Goal: Information Seeking & Learning: Learn about a topic

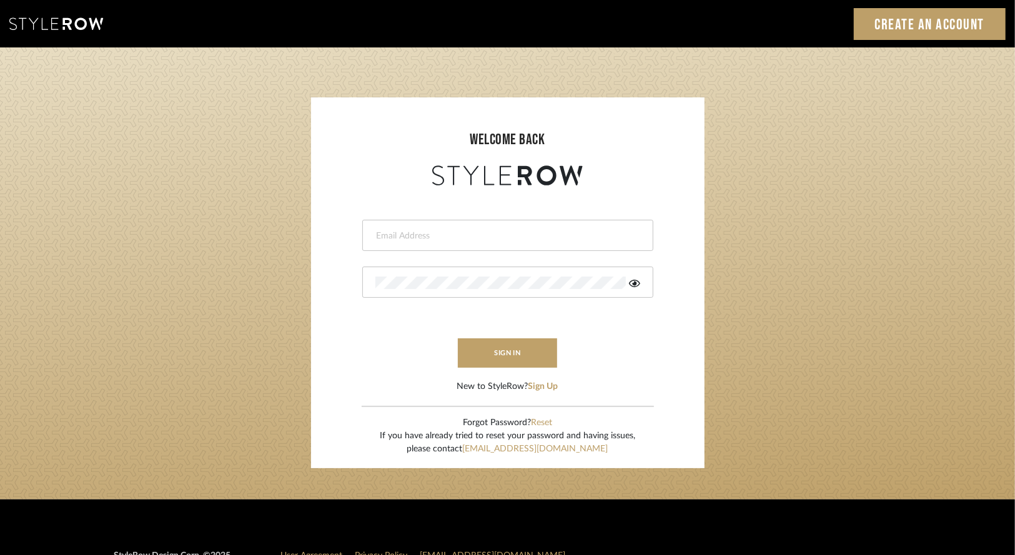
click at [434, 239] on input "email" at bounding box center [506, 236] width 262 height 12
type input "[EMAIL_ADDRESS][DOMAIN_NAME]"
click at [532, 350] on button "sign in" at bounding box center [508, 353] width 100 height 29
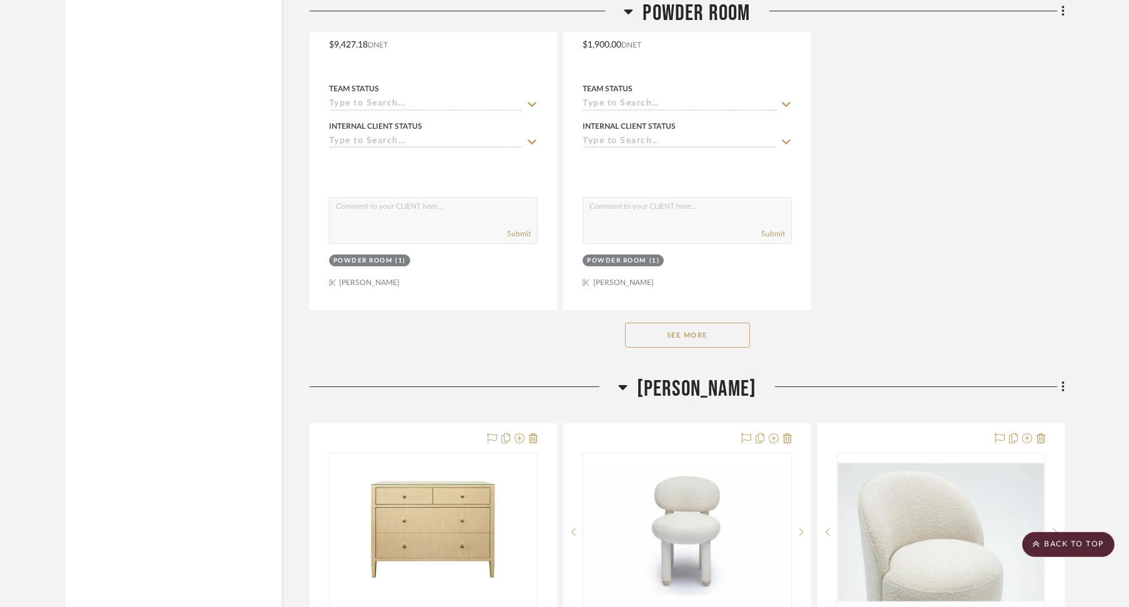
scroll to position [14160, 0]
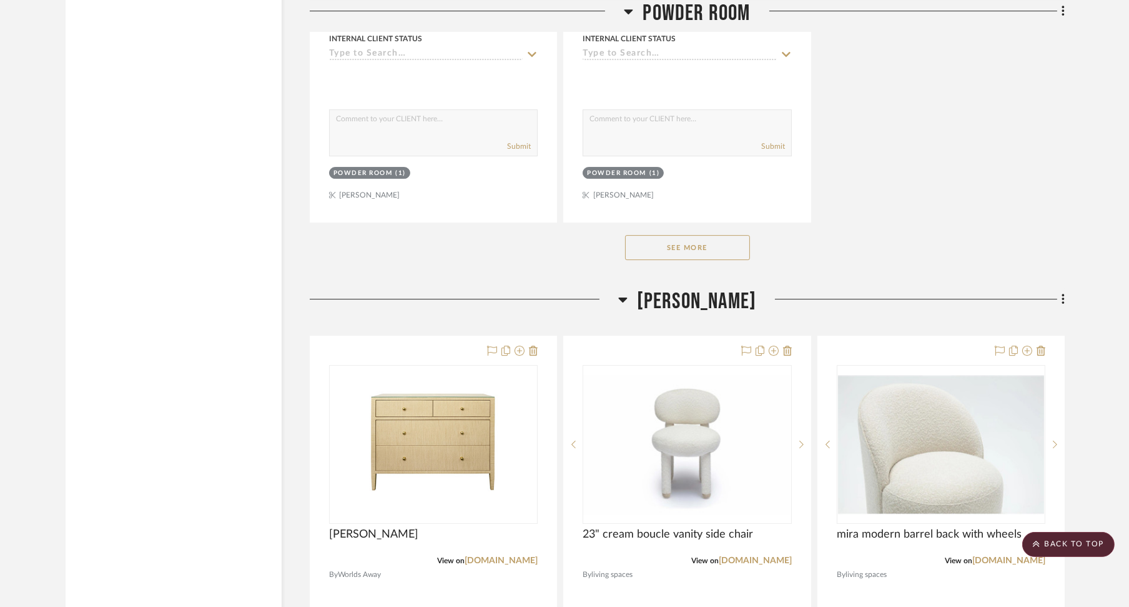
click at [663, 235] on button "See More" at bounding box center [687, 247] width 125 height 25
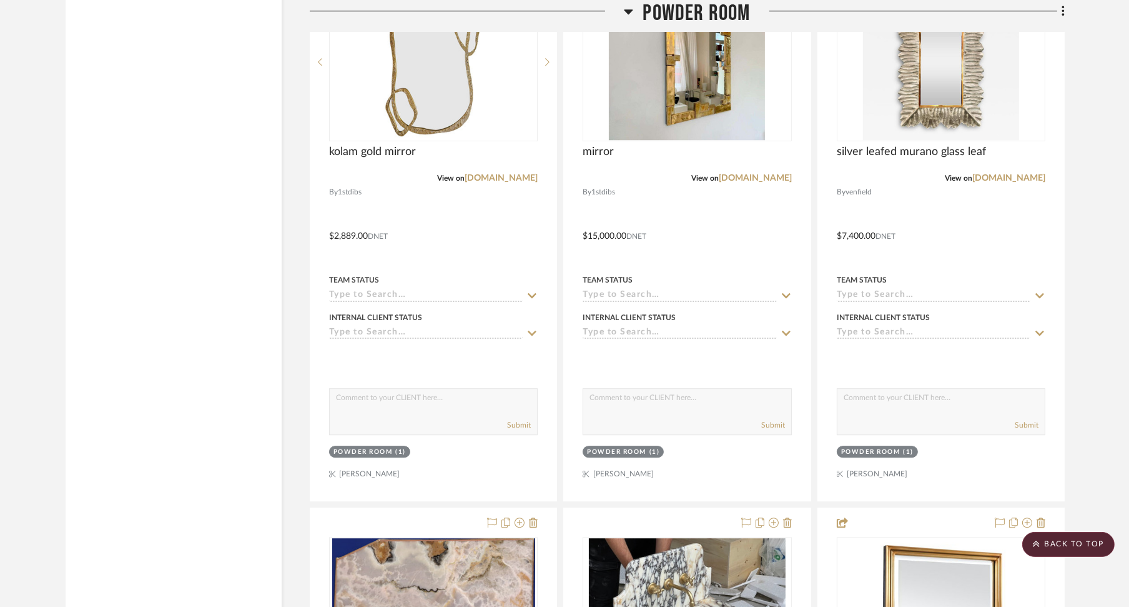
scroll to position [13744, 0]
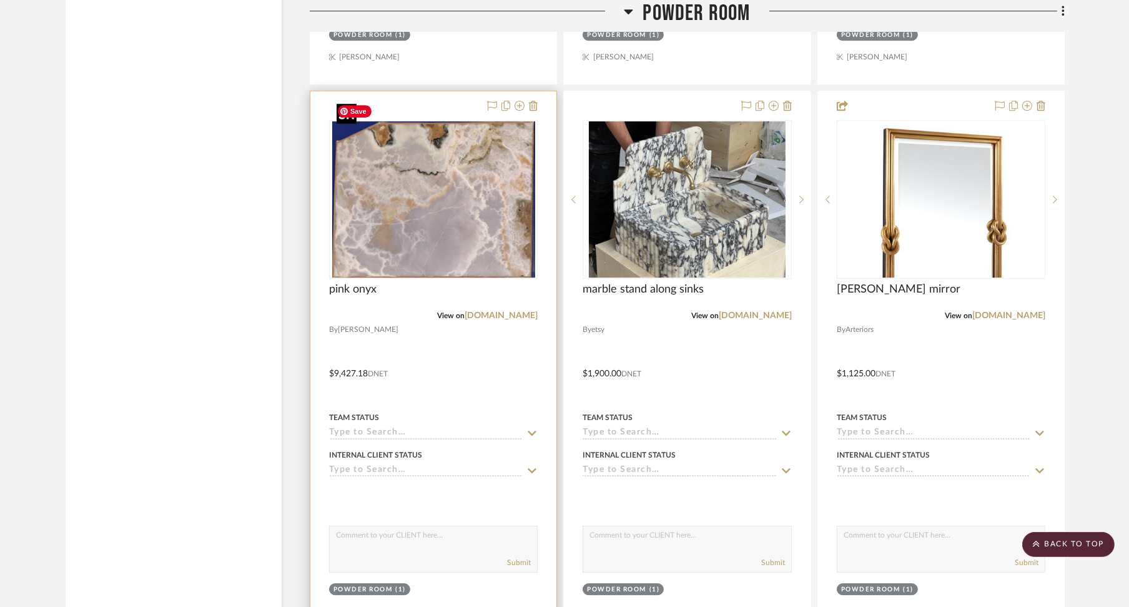
click at [0, 0] on img at bounding box center [0, 0] width 0 height 0
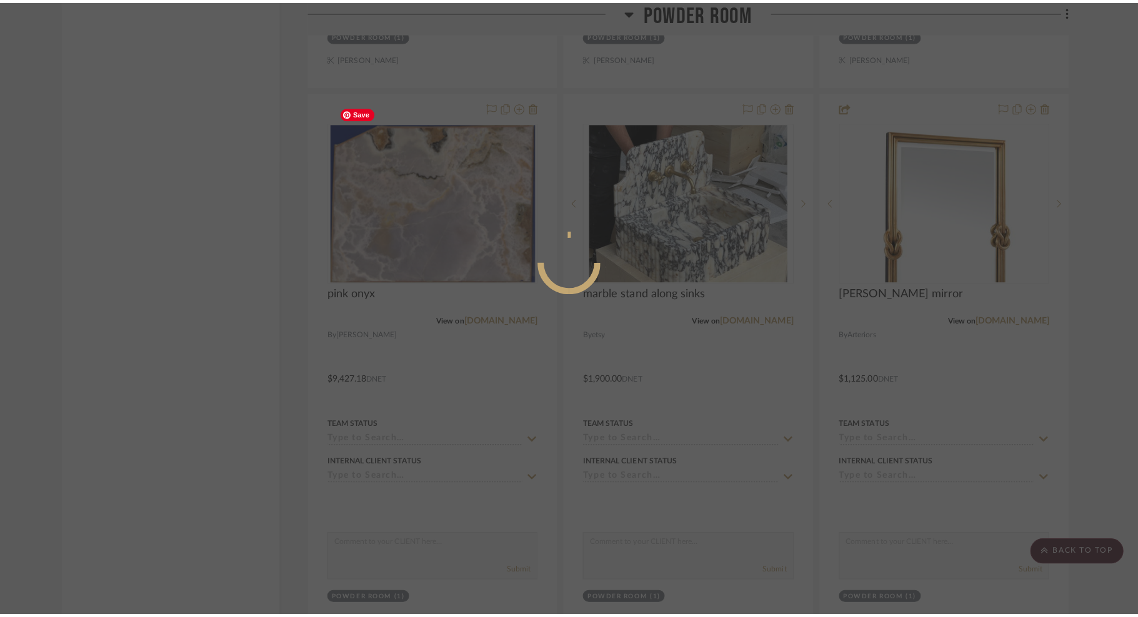
scroll to position [0, 0]
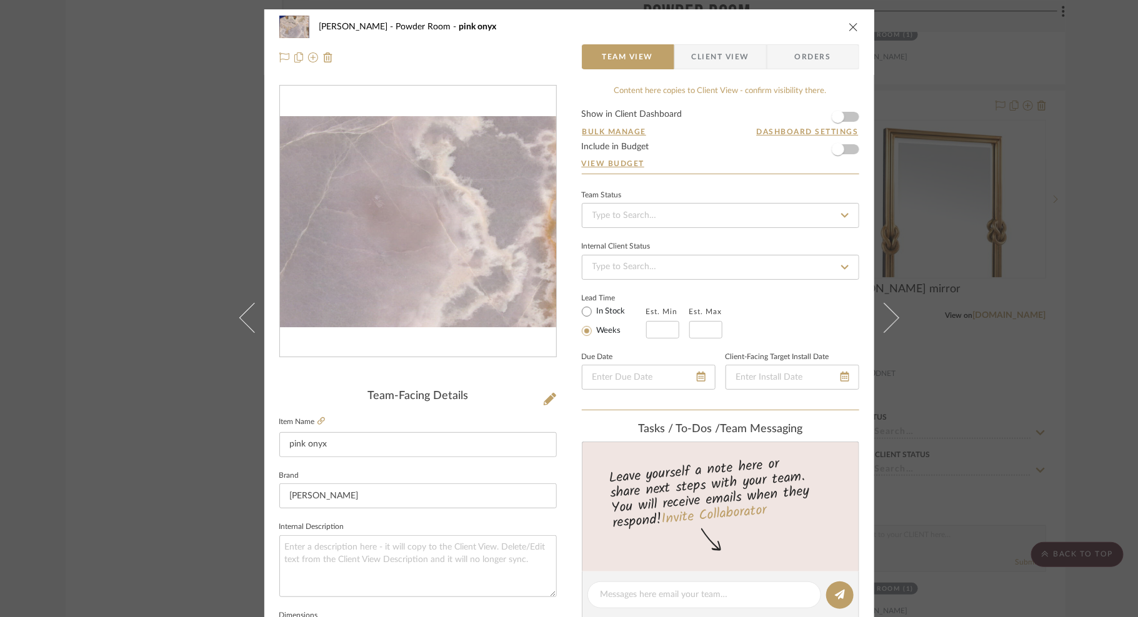
click at [464, 263] on img "0" at bounding box center [418, 222] width 276 height 212
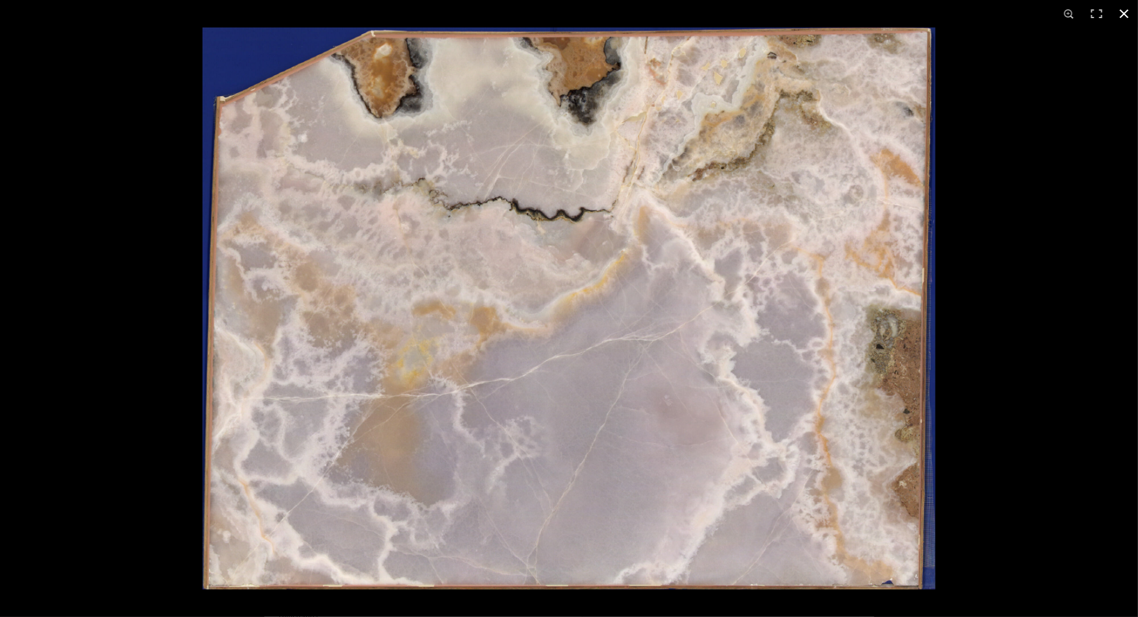
click at [1124, 16] on button at bounding box center [1123, 13] width 27 height 27
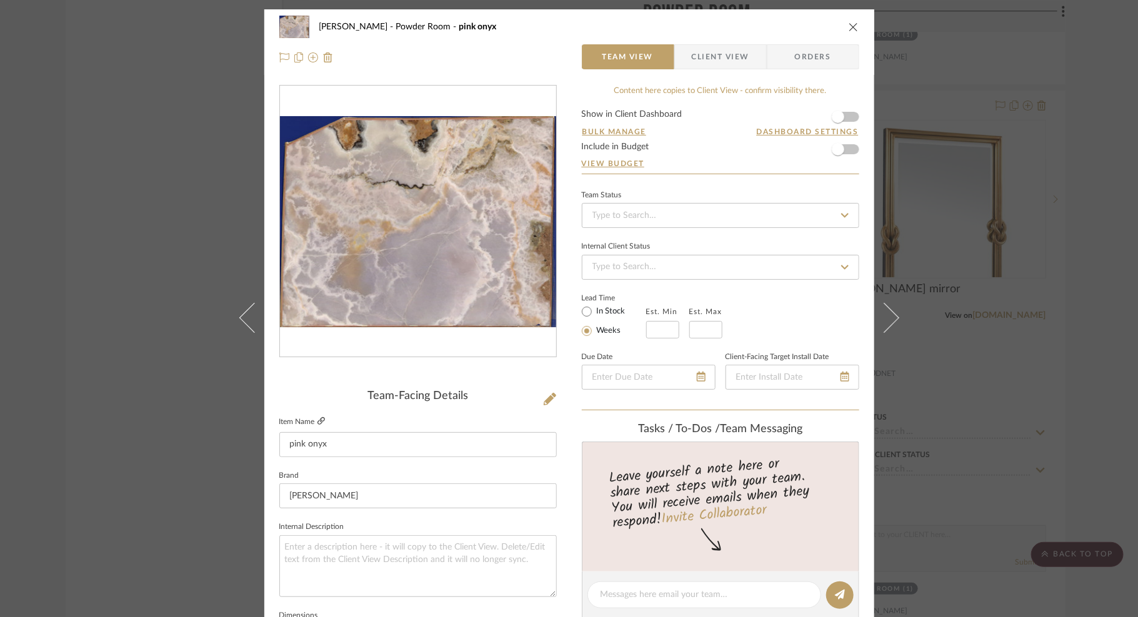
click at [317, 423] on icon at bounding box center [320, 420] width 7 height 7
click at [848, 30] on icon "close" at bounding box center [853, 27] width 10 height 10
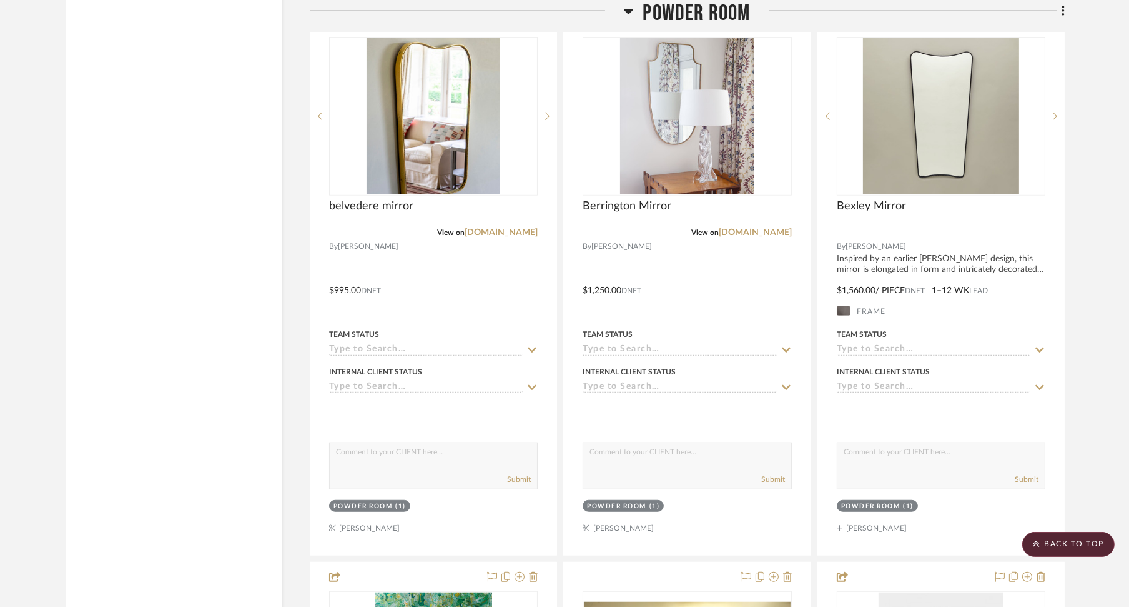
scroll to position [16520, 0]
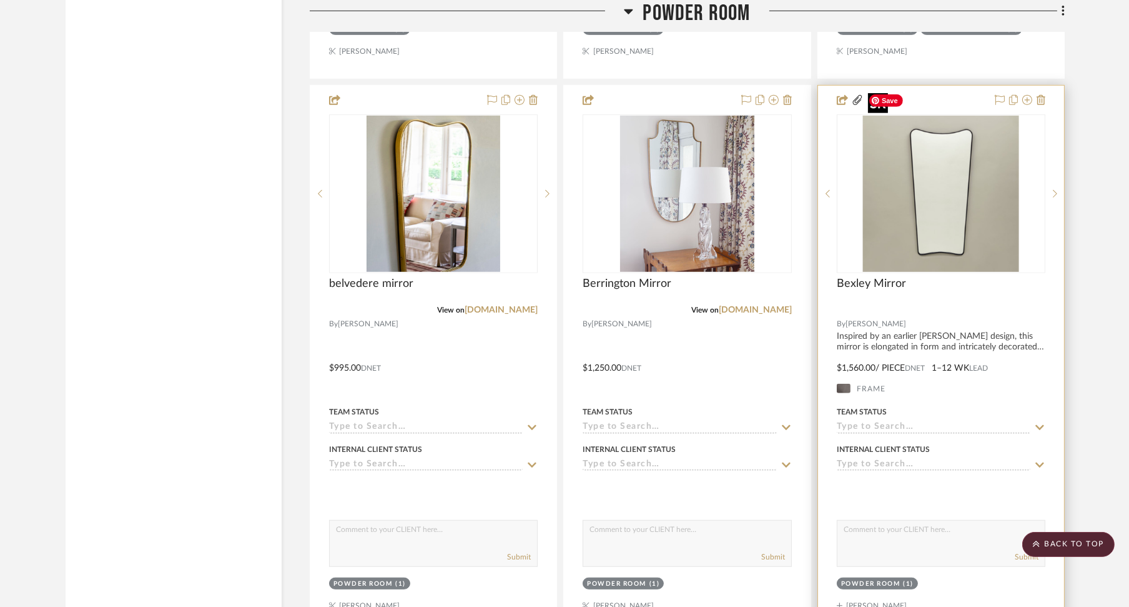
click at [0, 0] on img at bounding box center [0, 0] width 0 height 0
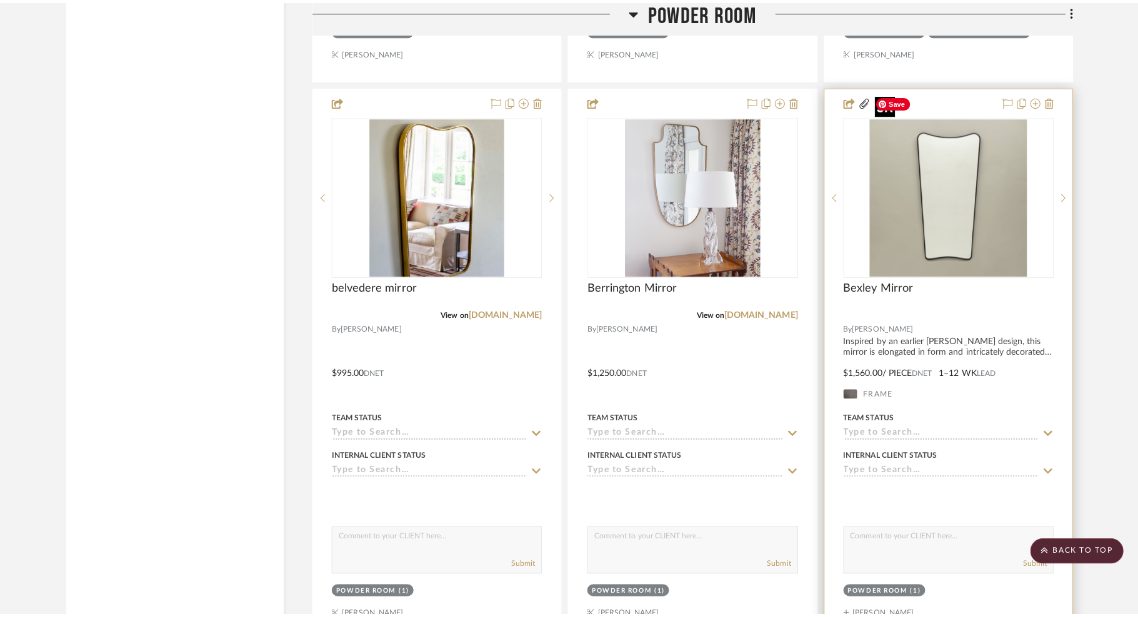
scroll to position [0, 0]
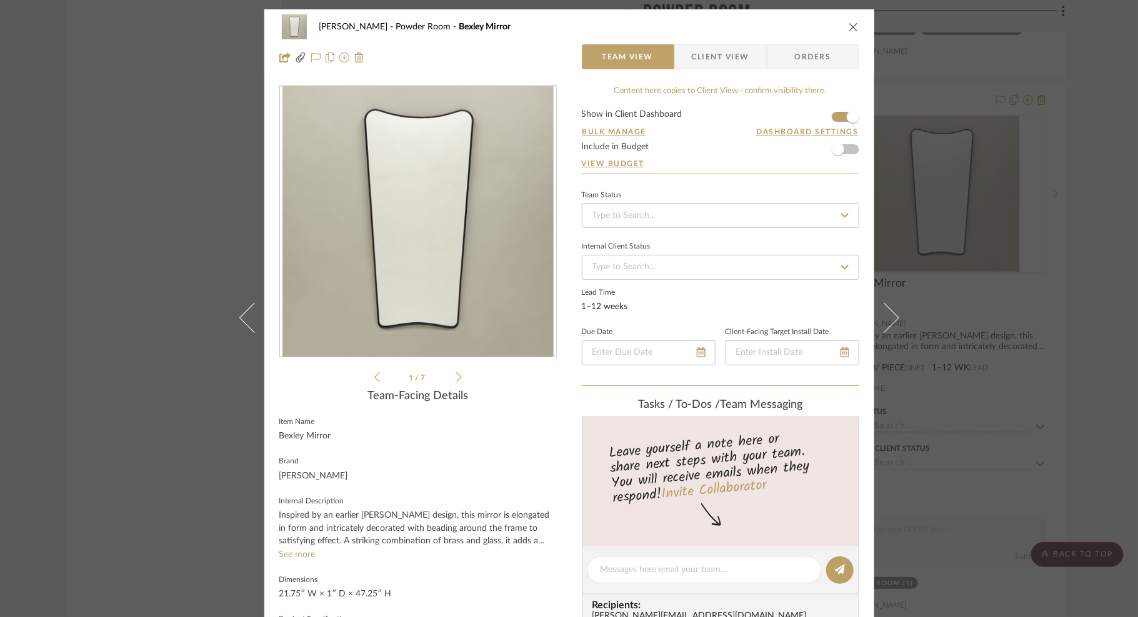
drag, startPoint x: 850, startPoint y: 27, endPoint x: 856, endPoint y: 30, distance: 7.5
click at [853, 28] on icon "close" at bounding box center [853, 27] width 10 height 10
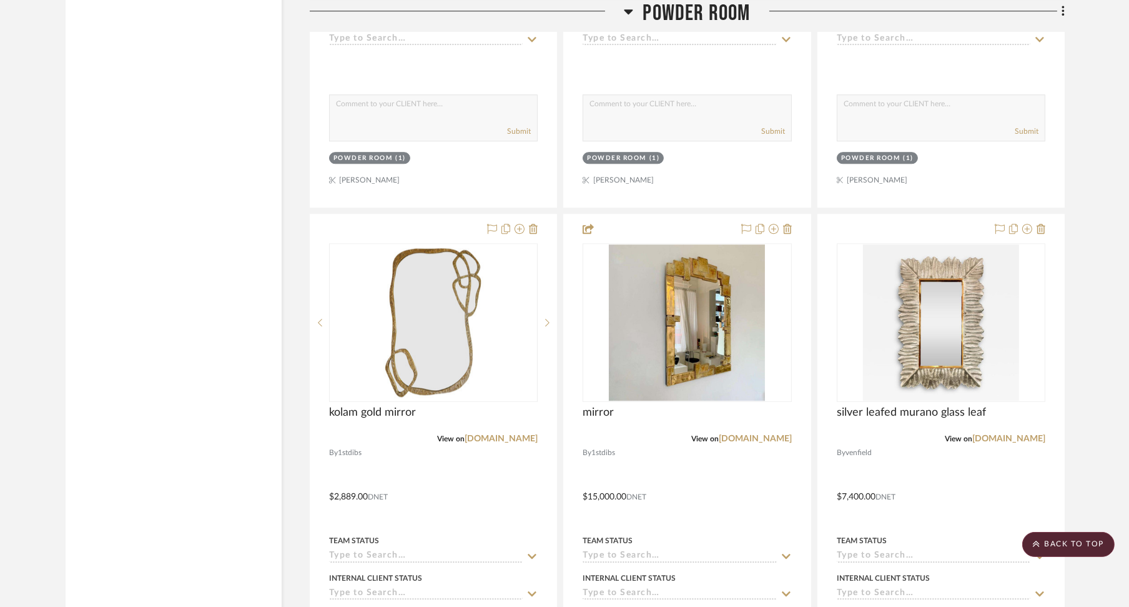
scroll to position [13049, 0]
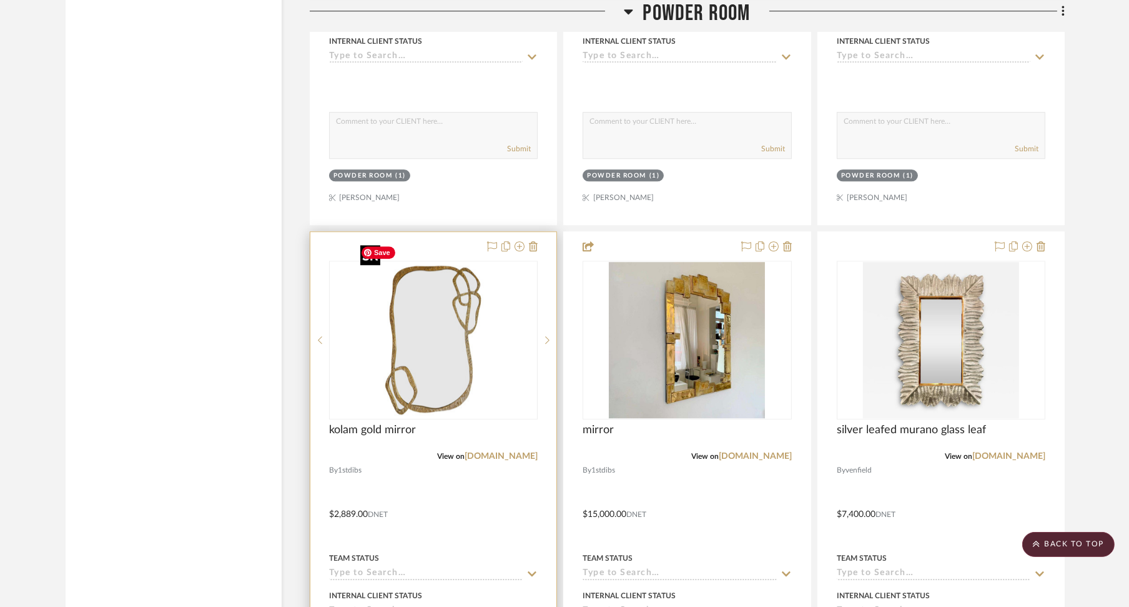
click at [444, 350] on img "0" at bounding box center [433, 340] width 156 height 156
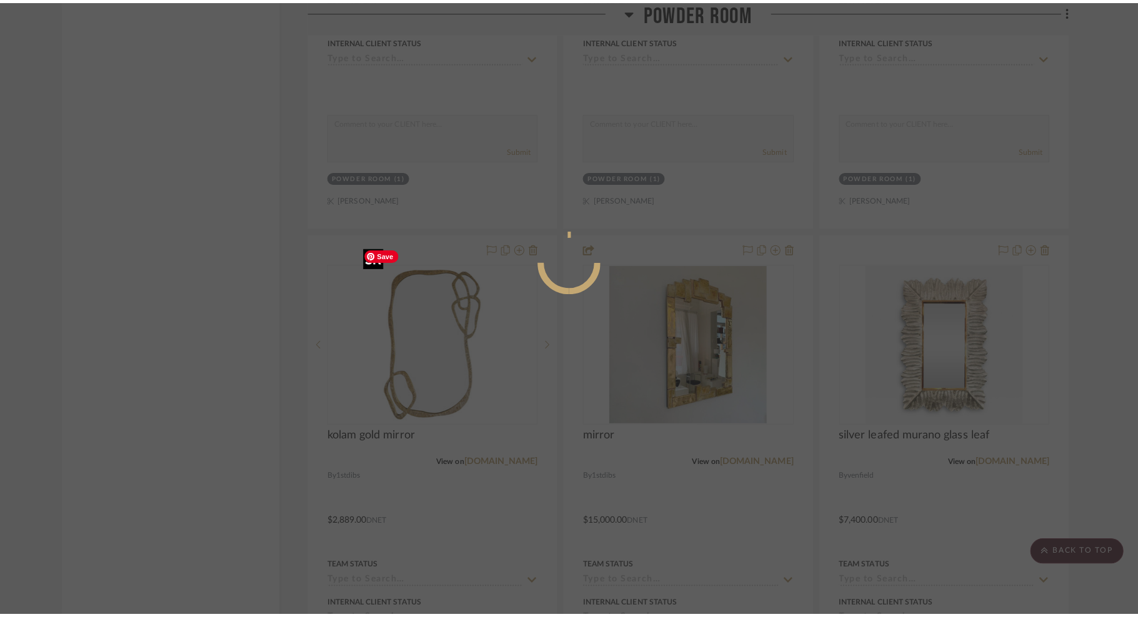
scroll to position [0, 0]
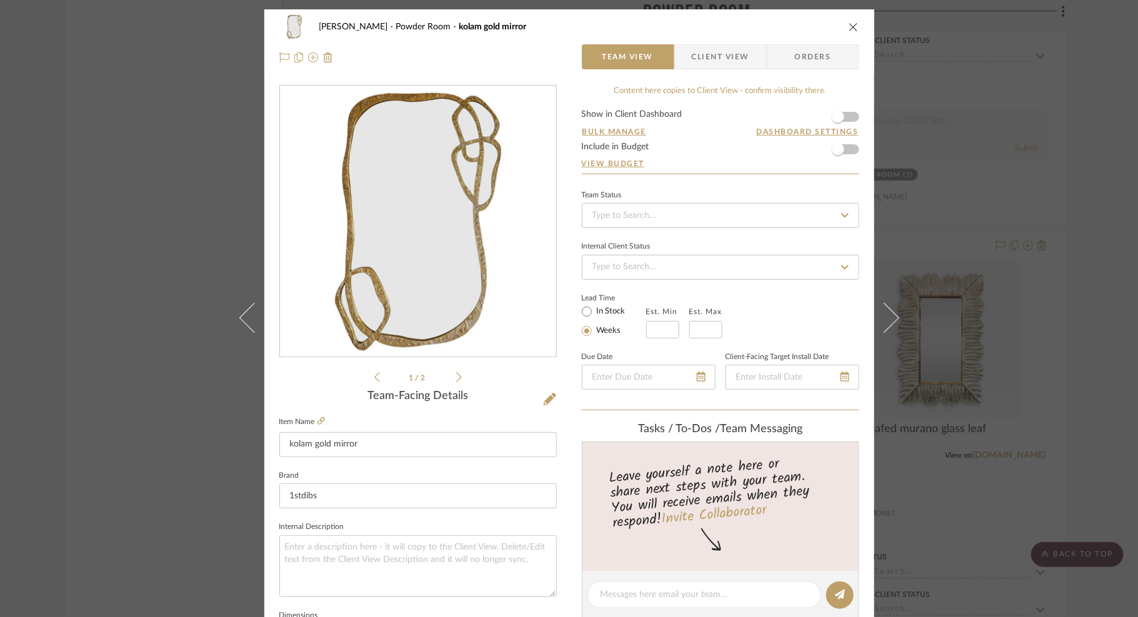
click at [857, 23] on div "McCann Powder Room kolam gold mirror Team View Client View Orders" at bounding box center [569, 42] width 610 height 66
click at [853, 25] on icon "close" at bounding box center [853, 27] width 10 height 10
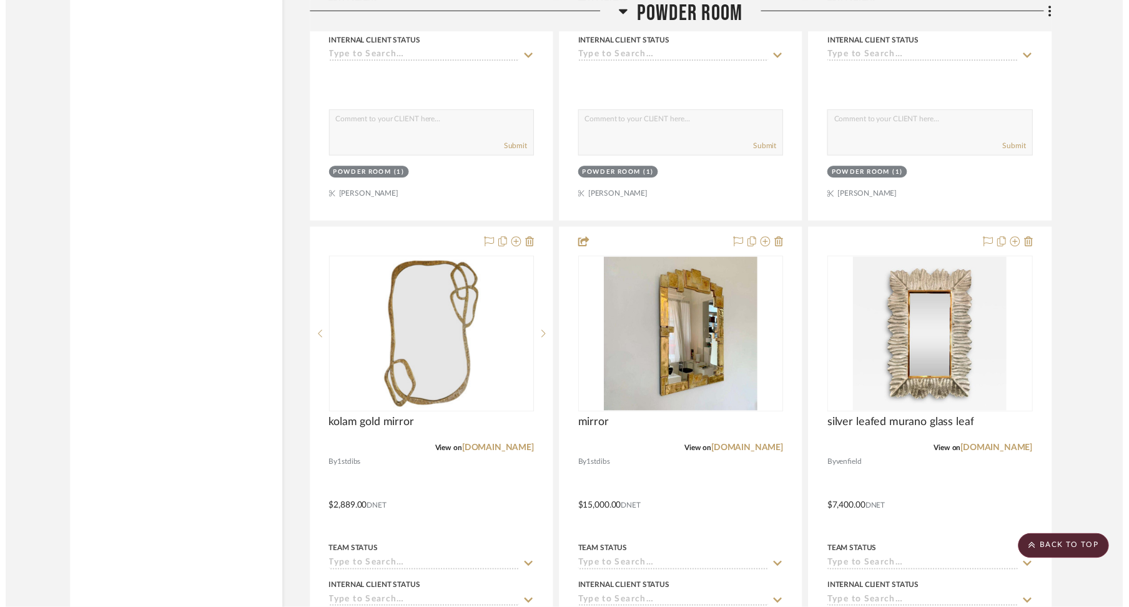
scroll to position [13049, 0]
